Goal: Transaction & Acquisition: Subscribe to service/newsletter

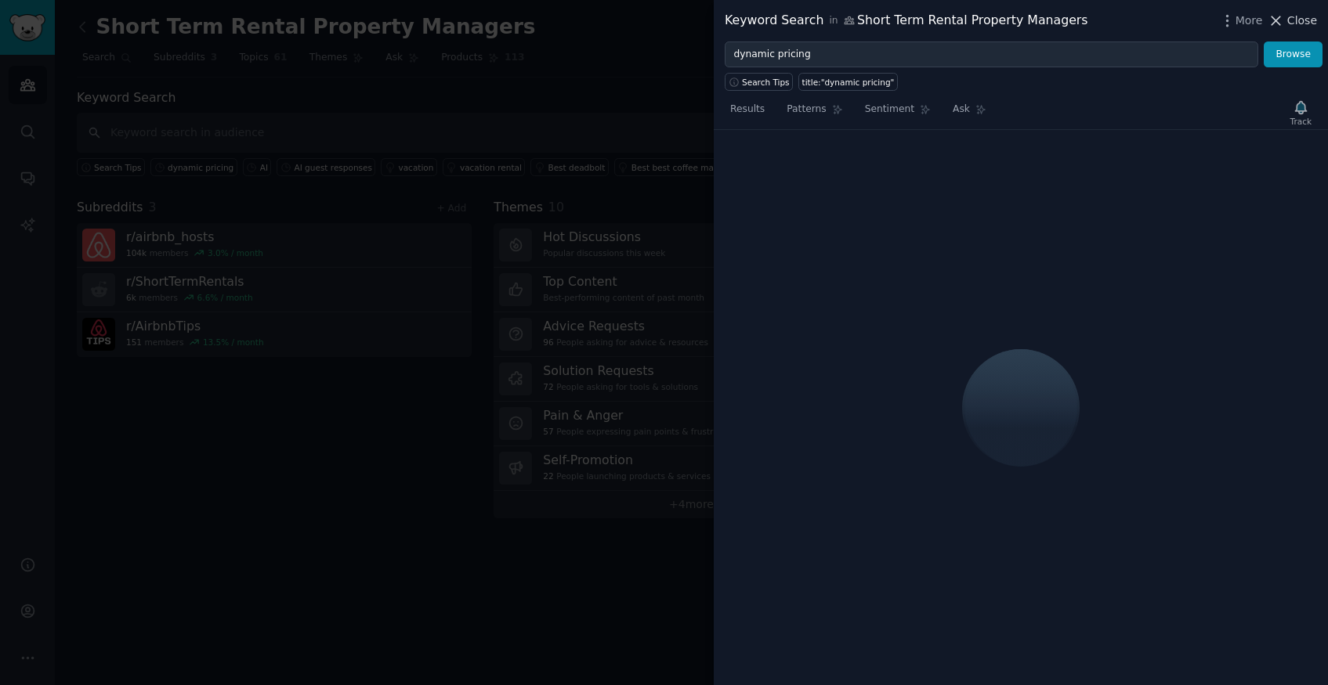
click at [1306, 21] on span "Close" at bounding box center [1302, 21] width 30 height 16
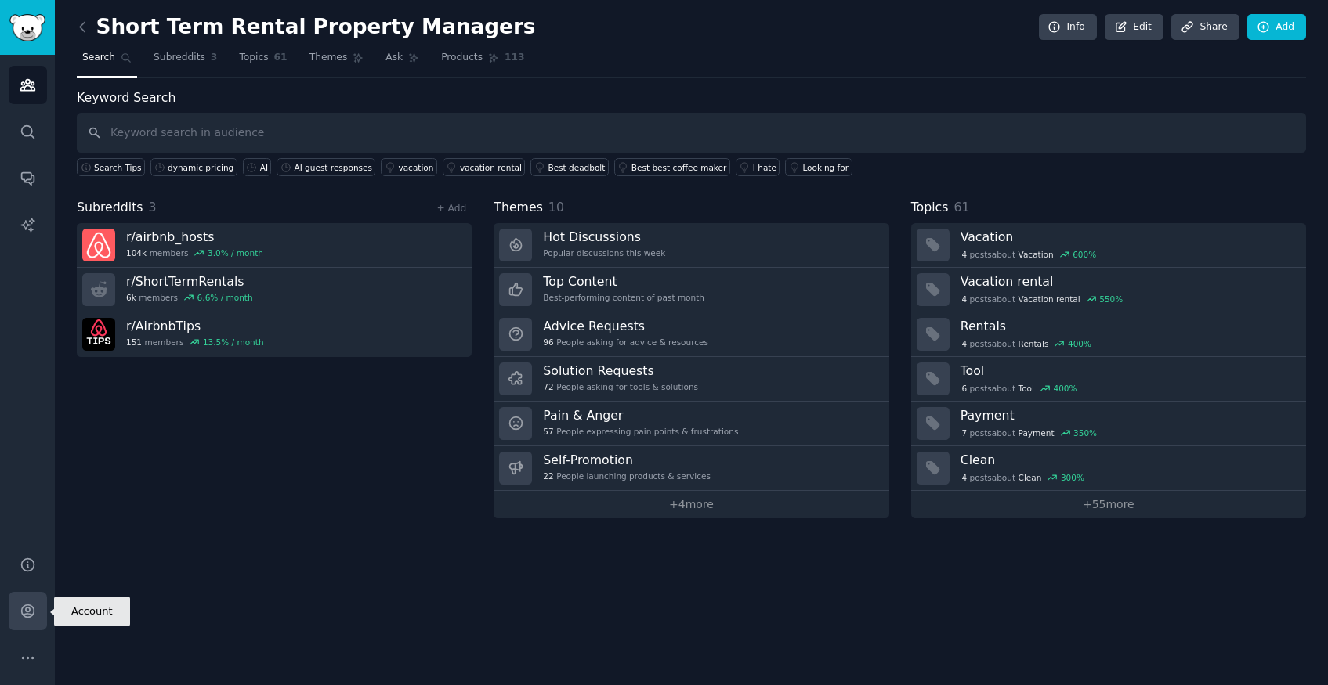
click at [24, 607] on icon "Sidebar" at bounding box center [28, 611] width 16 height 16
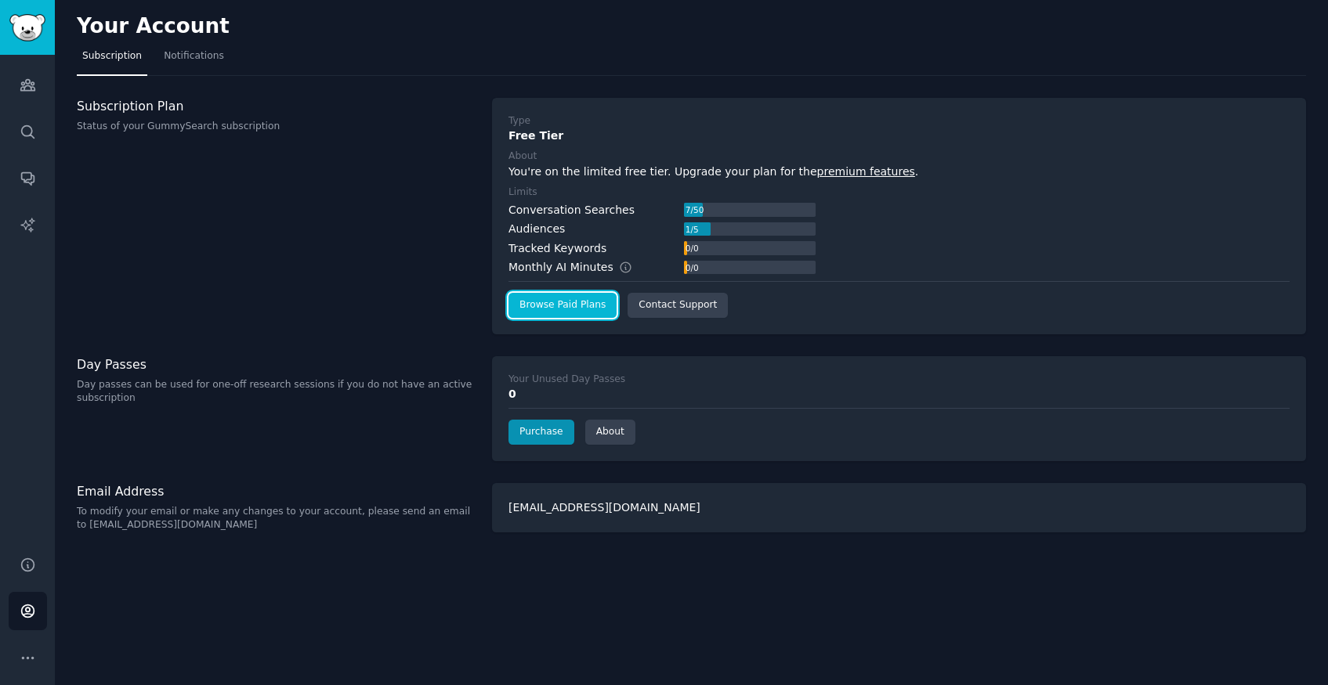
click at [566, 304] on link "Browse Paid Plans" at bounding box center [562, 305] width 108 height 25
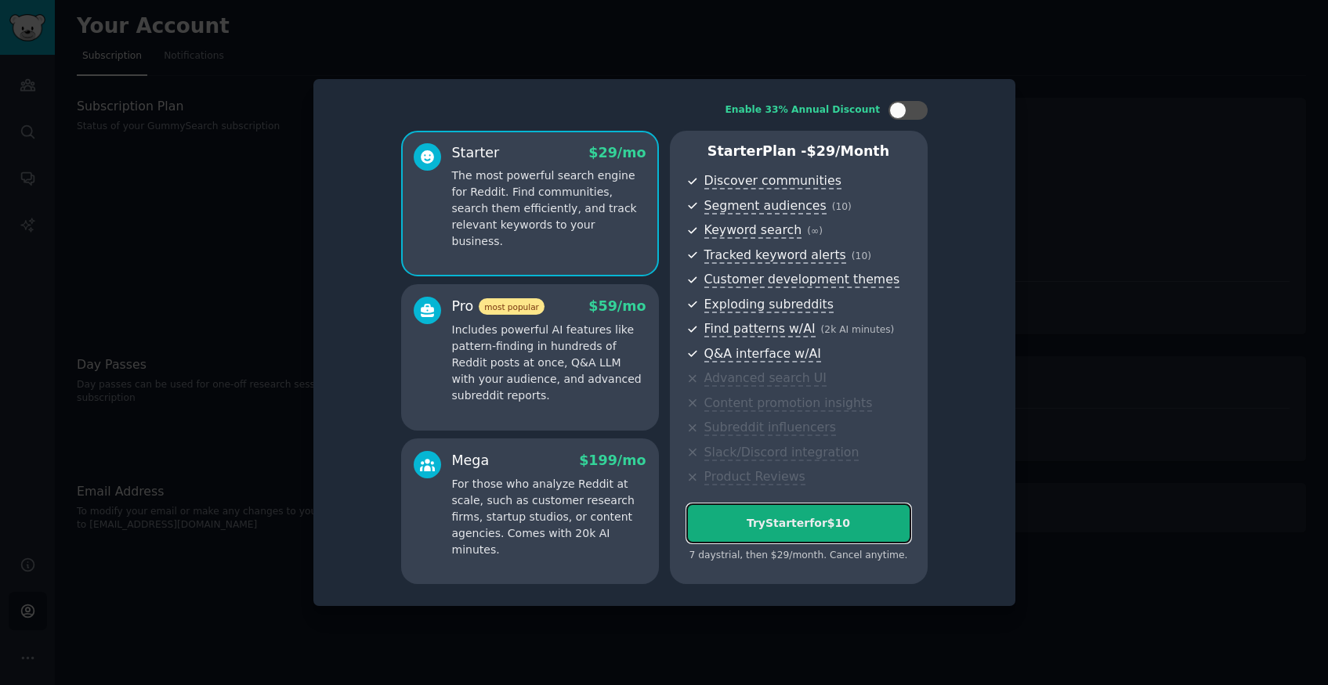
click at [806, 525] on div "Try Starter for $10" at bounding box center [798, 523] width 223 height 16
